Goal: Transaction & Acquisition: Purchase product/service

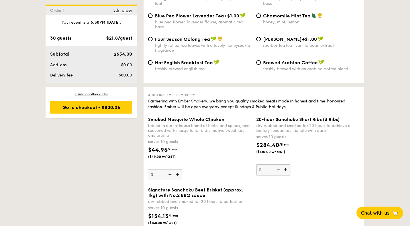
scroll to position [1252, 0]
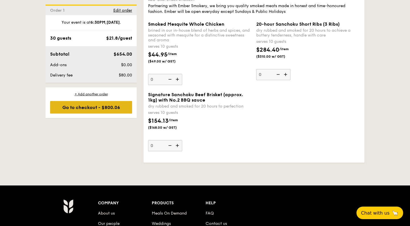
click at [113, 107] on div "Go to checkout - $800.06" at bounding box center [91, 107] width 82 height 13
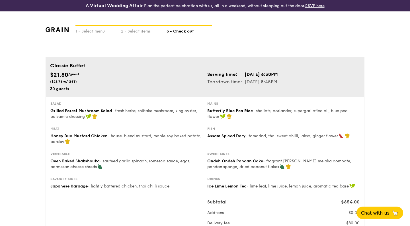
scroll to position [23, 0]
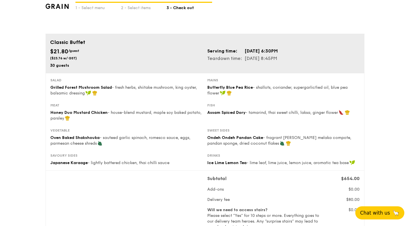
click at [388, 216] on button "Chat with us 🦙" at bounding box center [379, 212] width 49 height 13
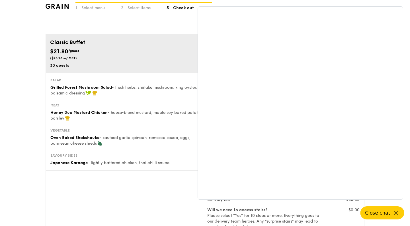
click at [386, 212] on span "Close chat" at bounding box center [377, 213] width 25 height 6
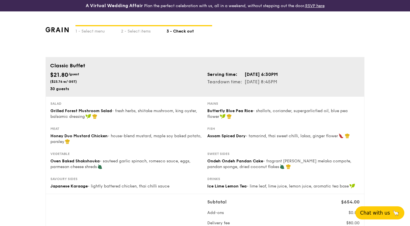
scroll to position [0, 0]
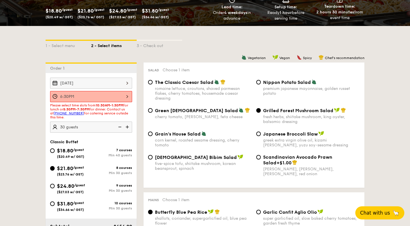
click at [127, 98] on div "6:30PM 12 1 2 3 4 5 6 7 8 9 10 11 00 15 30 45 am pm Cancel OK" at bounding box center [91, 96] width 82 height 11
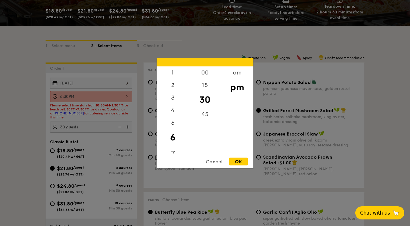
click at [174, 152] on div "7" at bounding box center [173, 154] width 32 height 17
click at [208, 74] on div "00" at bounding box center [205, 74] width 32 height 17
click at [240, 162] on div "OK" at bounding box center [238, 161] width 19 height 8
type input "7:00PM"
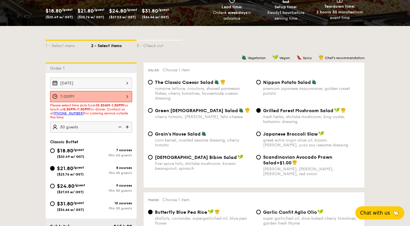
click at [136, 122] on div "Sep 27, 2025 7:00PM Please select time slots from 10:30AM-1:30PM for lunch or 5…" at bounding box center [91, 104] width 91 height 55
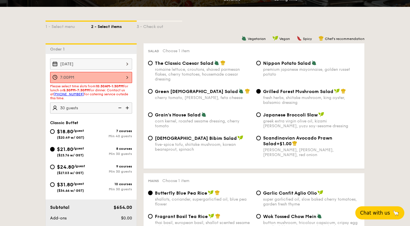
scroll to position [130, 0]
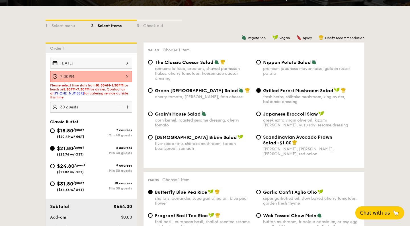
click at [80, 82] on div "7:00PM" at bounding box center [91, 76] width 82 height 11
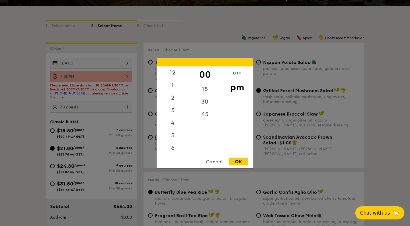
scroll to position [25, 0]
click at [243, 163] on div "OK" at bounding box center [238, 161] width 19 height 8
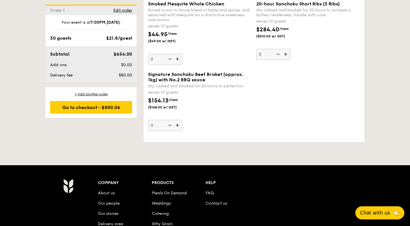
scroll to position [1280, 0]
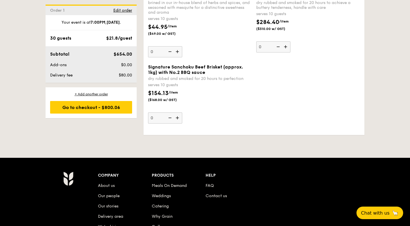
drag, startPoint x: 371, startPoint y: 211, endPoint x: 362, endPoint y: 155, distance: 56.8
click at [109, 109] on div "Go to checkout - $800.06" at bounding box center [91, 107] width 82 height 13
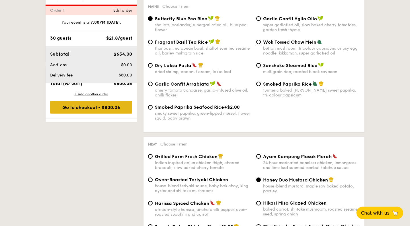
scroll to position [163, 0]
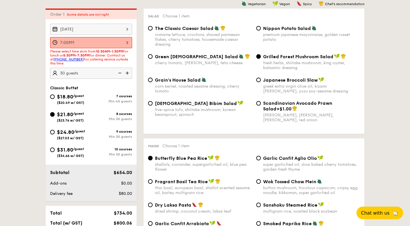
click at [99, 26] on div "[DATE]" at bounding box center [91, 29] width 82 height 11
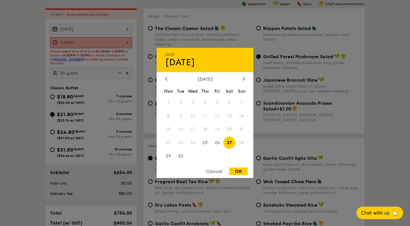
click at [234, 144] on span "27" at bounding box center [229, 142] width 12 height 12
click at [238, 172] on div "OK" at bounding box center [238, 171] width 19 height 8
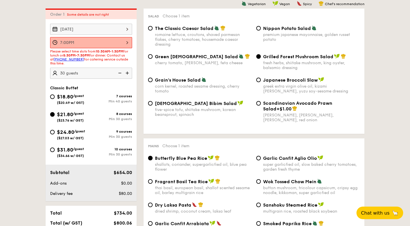
scroll to position [25, 0]
click at [99, 46] on div "7:00PM 12 1 2 3 4 5 6 7 8 9 10 11 00 15 30 45 am pm Cancel OK" at bounding box center [91, 42] width 82 height 11
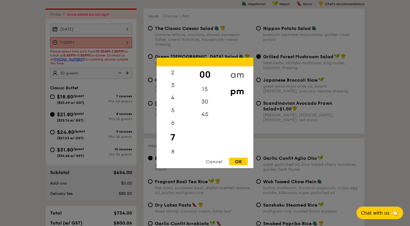
click at [227, 74] on div "am" at bounding box center [237, 74] width 32 height 17
click at [237, 92] on div "pm" at bounding box center [237, 91] width 32 height 17
click at [240, 161] on div "OK" at bounding box center [238, 161] width 19 height 8
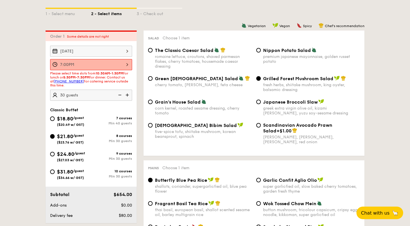
scroll to position [142, 0]
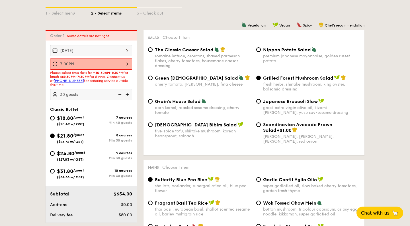
click at [82, 66] on div "7:00PM" at bounding box center [91, 63] width 82 height 11
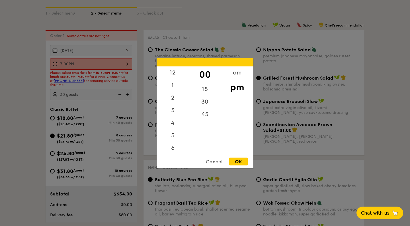
scroll to position [25, 0]
click at [211, 163] on div "Cancel" at bounding box center [214, 161] width 28 height 8
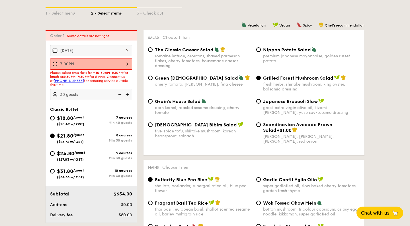
click at [80, 48] on div "[DATE]" at bounding box center [91, 50] width 82 height 11
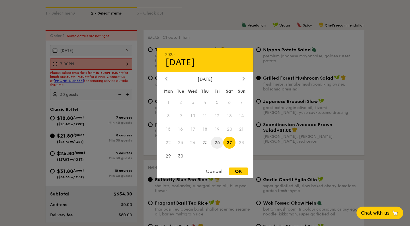
click at [221, 142] on span "26" at bounding box center [217, 142] width 12 height 12
click at [238, 172] on div "OK" at bounding box center [238, 171] width 19 height 8
type input "[DATE]"
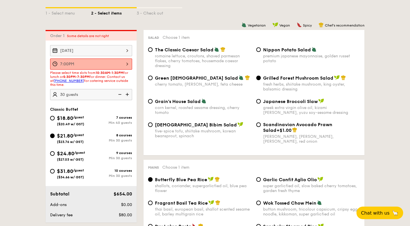
click at [123, 53] on div "[DATE]" at bounding box center [91, 50] width 82 height 11
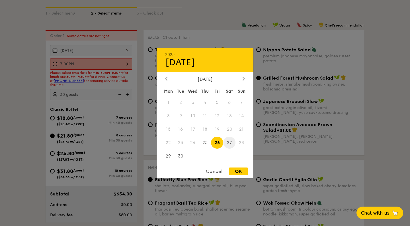
click at [230, 142] on span "27" at bounding box center [229, 142] width 12 height 12
click at [249, 179] on div at bounding box center [205, 113] width 410 height 226
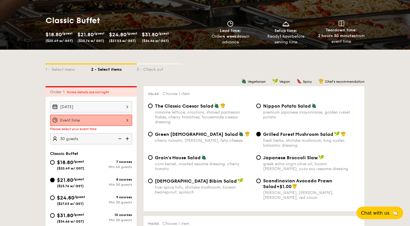
scroll to position [99, 0]
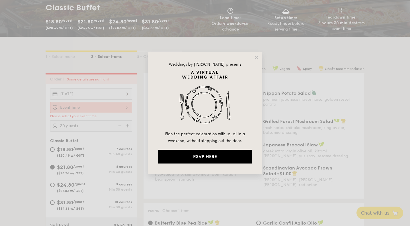
click at [254, 57] on div "Weddings by [PERSON_NAME] presents Plan the perfect celebration with us, all in…" at bounding box center [205, 113] width 114 height 122
click at [257, 57] on icon at bounding box center [256, 57] width 3 height 3
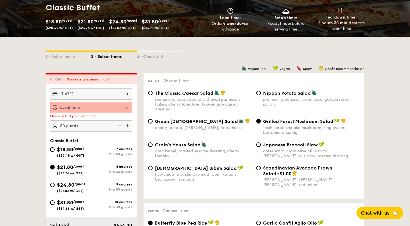
click at [104, 112] on div at bounding box center [91, 107] width 82 height 11
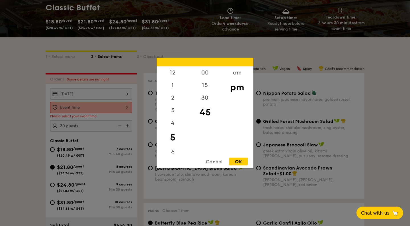
click at [219, 160] on div "Cancel" at bounding box center [214, 161] width 28 height 8
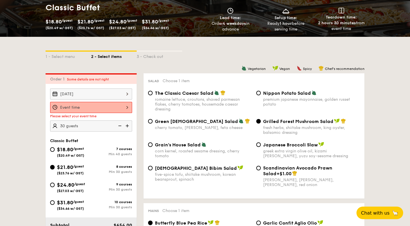
click at [107, 93] on div "[DATE]" at bounding box center [91, 93] width 82 height 11
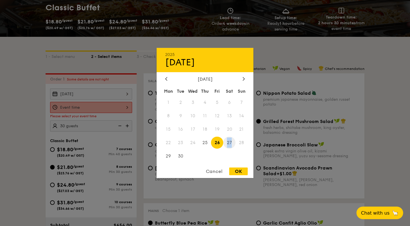
click at [231, 140] on span "27" at bounding box center [229, 142] width 12 height 12
click at [242, 174] on div "OK" at bounding box center [238, 171] width 19 height 8
type input "[DATE]"
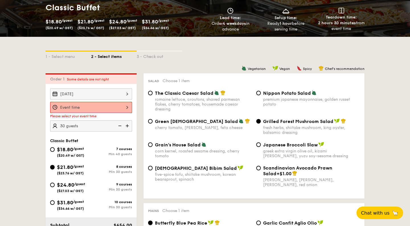
click at [111, 111] on div at bounding box center [91, 107] width 82 height 11
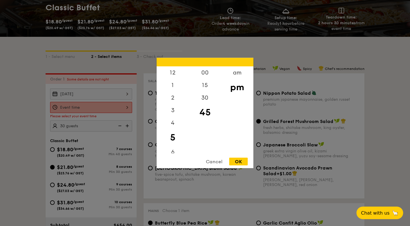
click at [175, 155] on div "12 1 2 3 4 5 6 7 8 9 10 11 00 15 30 45 am pm Cancel OK" at bounding box center [205, 113] width 97 height 110
click at [174, 155] on div "12 1 2 3 4 5 6 7 8 9 10 11 00 15 30 45 am pm Cancel OK" at bounding box center [205, 113] width 97 height 110
click at [174, 151] on div "6" at bounding box center [173, 154] width 32 height 17
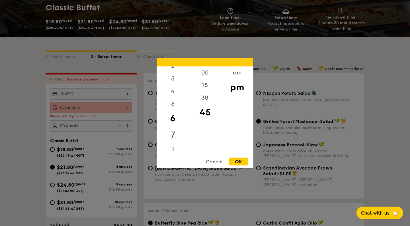
click at [171, 131] on div "7" at bounding box center [173, 134] width 32 height 17
click at [204, 71] on div "00" at bounding box center [205, 74] width 32 height 17
click at [238, 161] on div "OK" at bounding box center [238, 161] width 19 height 8
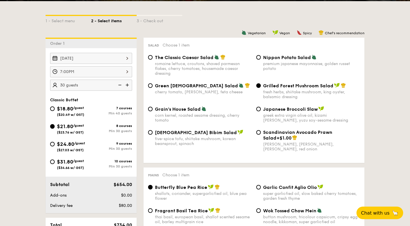
scroll to position [134, 0]
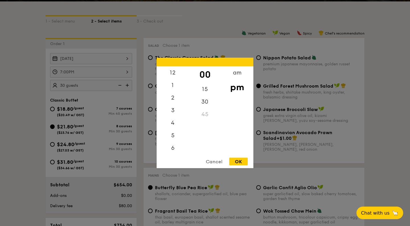
click at [120, 71] on div "7:00PM 12 1 2 3 4 5 6 7 8 9 10 11 00 15 30 45 am pm Cancel OK" at bounding box center [91, 71] width 82 height 11
click at [172, 123] on div "6" at bounding box center [173, 124] width 32 height 17
click at [206, 116] on div "45" at bounding box center [205, 116] width 32 height 17
click at [239, 160] on div "OK" at bounding box center [238, 161] width 19 height 8
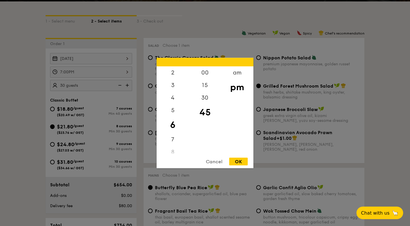
type input "6:45PM"
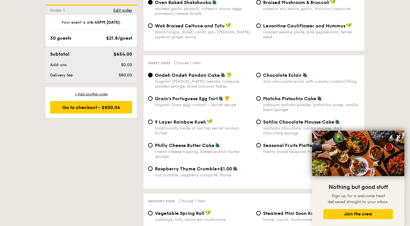
scroll to position [828, 0]
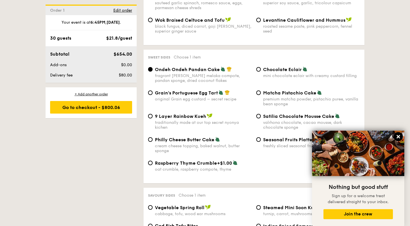
click at [400, 139] on icon at bounding box center [398, 136] width 5 height 5
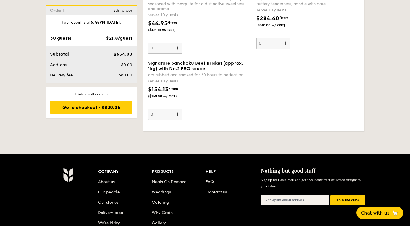
scroll to position [1285, 0]
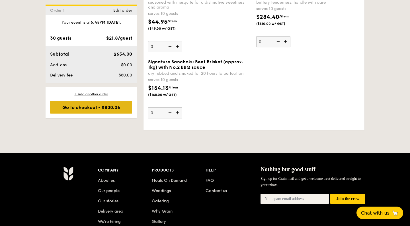
click at [110, 112] on div "Go to checkout - $800.06" at bounding box center [91, 107] width 82 height 13
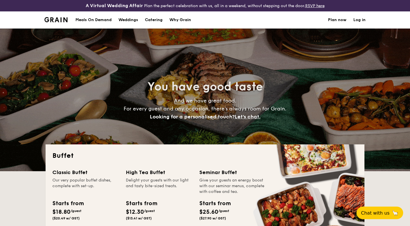
select select
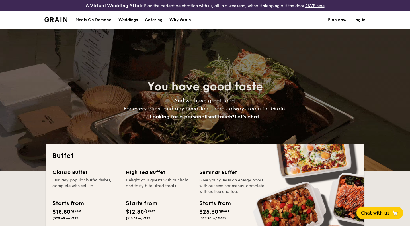
click at [158, 19] on h1 "Catering" at bounding box center [154, 19] width 18 height 17
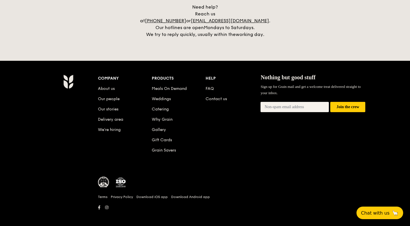
scroll to position [1218, 0]
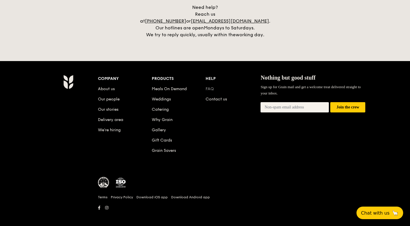
click at [210, 87] on link "FAQ" at bounding box center [210, 88] width 8 height 5
